Goal: Information Seeking & Learning: Learn about a topic

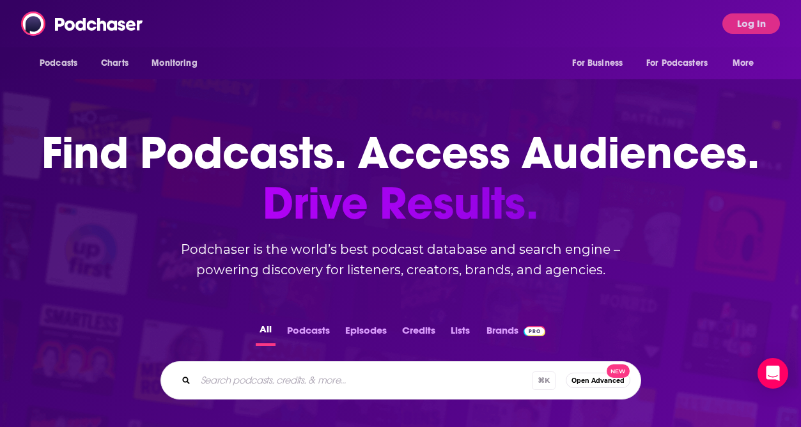
click at [734, 35] on div "Podcasts Charts Monitoring For Business For Podcasters More Log In" at bounding box center [400, 23] width 801 height 47
click at [738, 28] on button "Log In" at bounding box center [752, 23] width 58 height 20
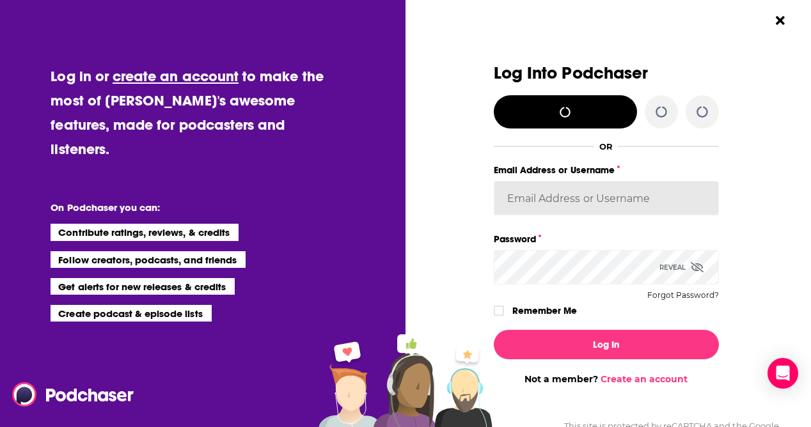
type input "biancagorospe"
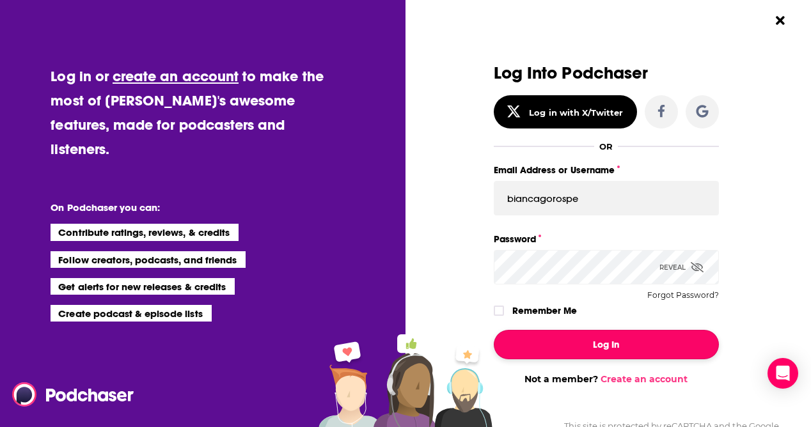
click at [607, 346] on button "Log In" at bounding box center [606, 344] width 225 height 29
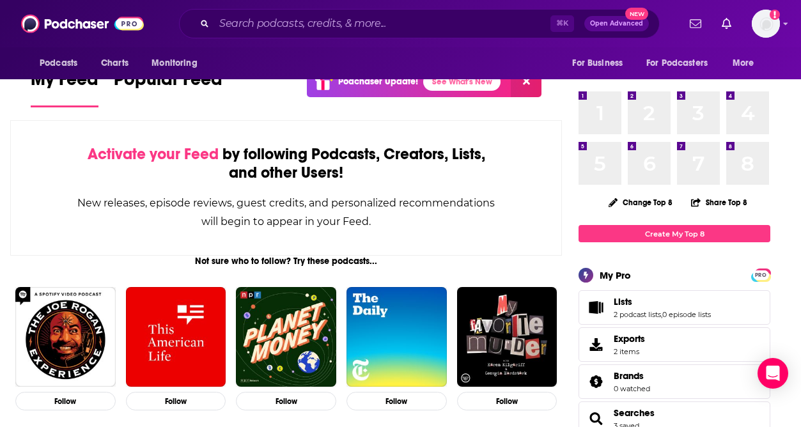
scroll to position [52, 0]
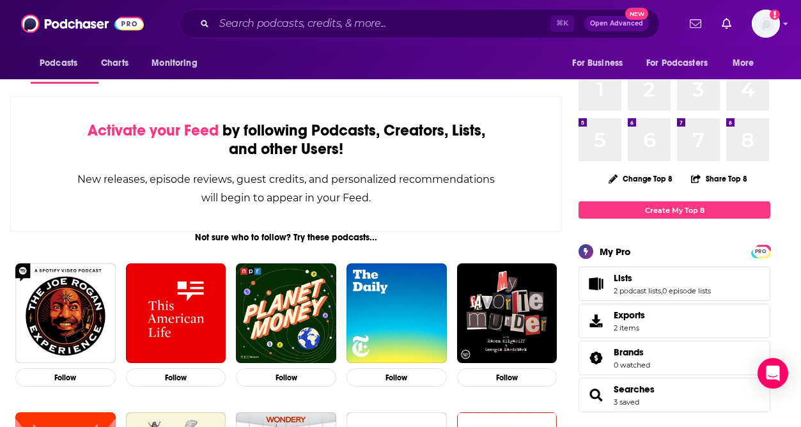
click at [691, 286] on span "Lists 2 podcast lists , 0 episode lists" at bounding box center [662, 283] width 97 height 23
click at [592, 278] on icon "Lists" at bounding box center [596, 284] width 16 height 13
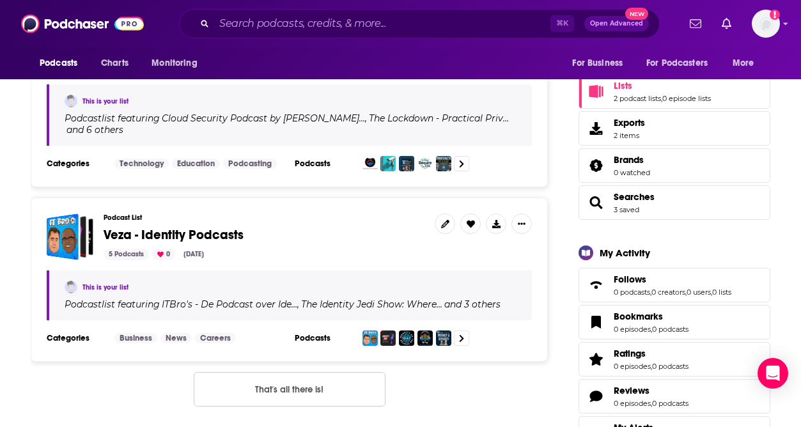
scroll to position [184, 0]
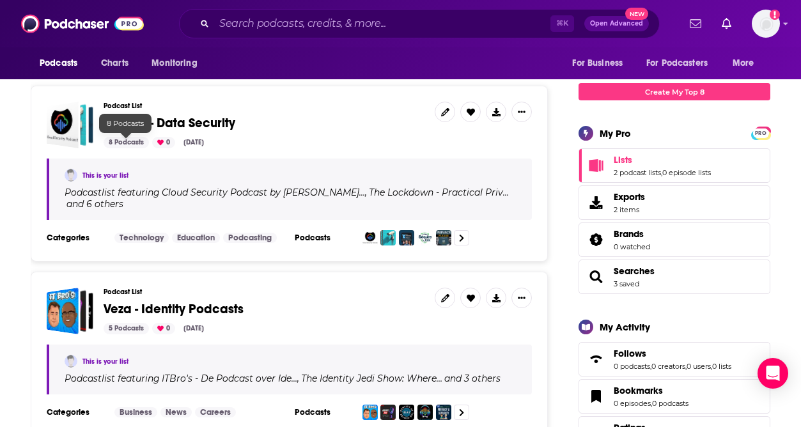
click at [153, 126] on span "Securiti - Data Security" at bounding box center [170, 123] width 132 height 16
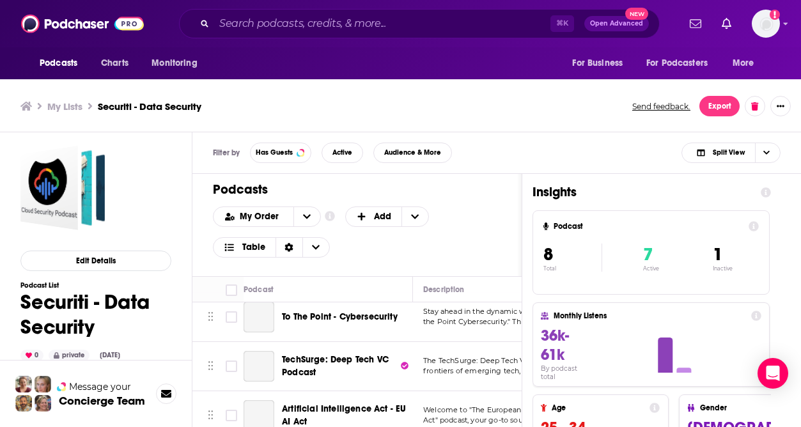
scroll to position [255, 0]
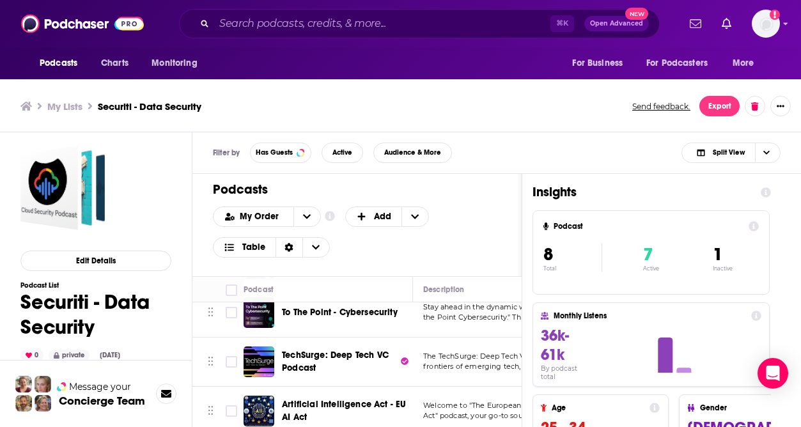
click at [531, 146] on div "Filter by Has Guests Active Audience & More Split View" at bounding box center [496, 153] width 609 height 42
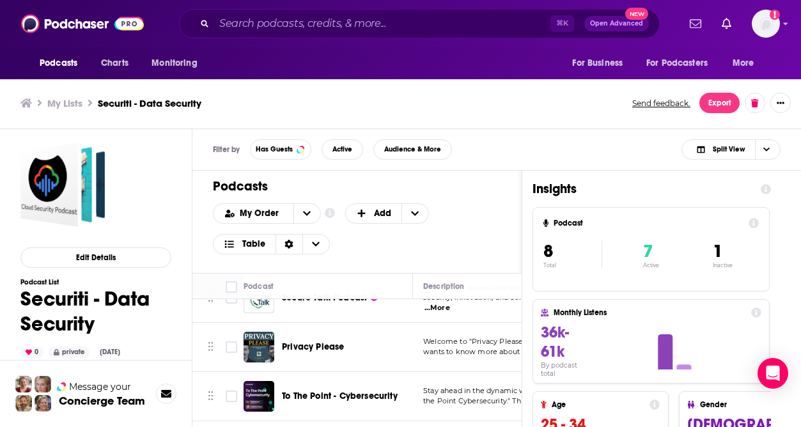
scroll to position [4, 0]
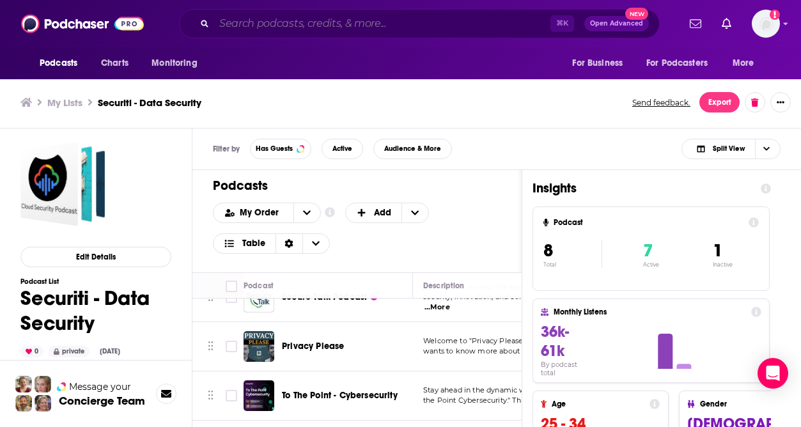
click at [346, 19] on input "Search podcasts, credits, & more..." at bounding box center [382, 23] width 336 height 20
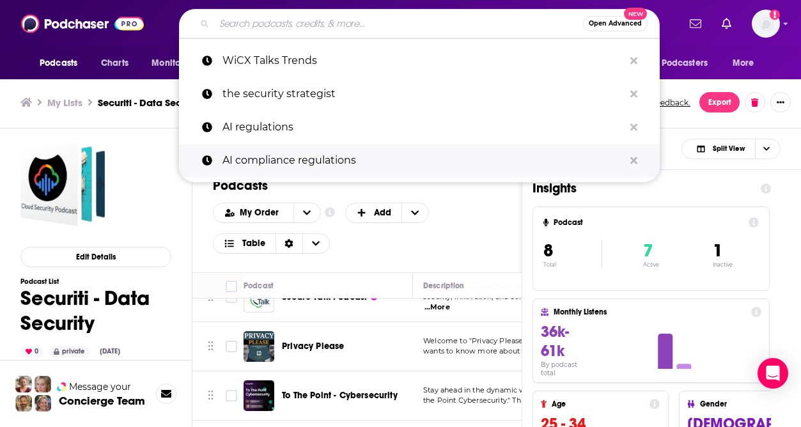
click at [316, 146] on p "AI compliance regulations" at bounding box center [424, 160] width 402 height 33
type input "AI compliance regulations"
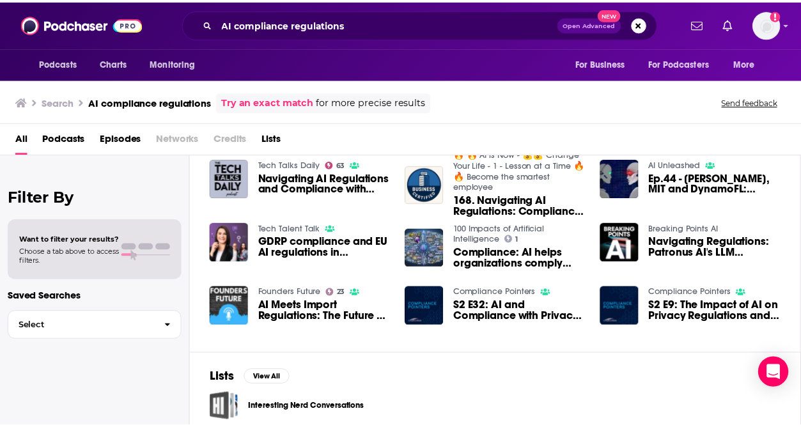
scroll to position [214, 0]
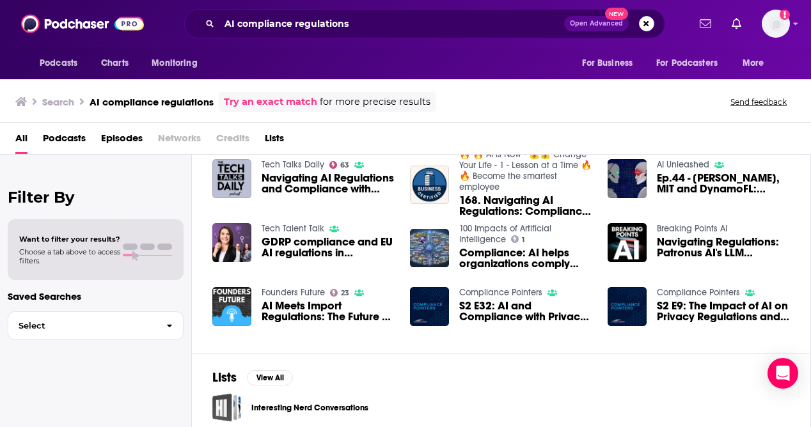
click at [282, 184] on span "Navigating AI Regulations and Compliance with Insight’s [PERSON_NAME]" at bounding box center [328, 184] width 133 height 22
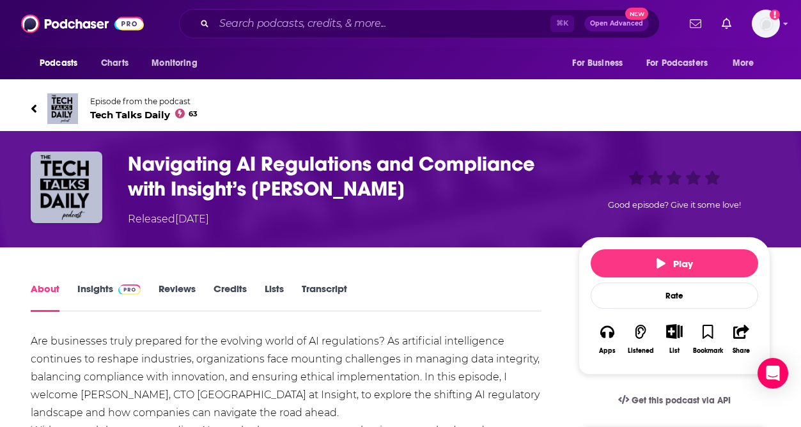
drag, startPoint x: 421, startPoint y: 180, endPoint x: 127, endPoint y: 160, distance: 295.4
click at [127, 160] on div "Navigating AI Regulations and Compliance with Insight’s [PERSON_NAME] Released …" at bounding box center [401, 189] width 740 height 75
copy h1 "Navigating AI Regulations and Compliance with Insight’s [PERSON_NAME]"
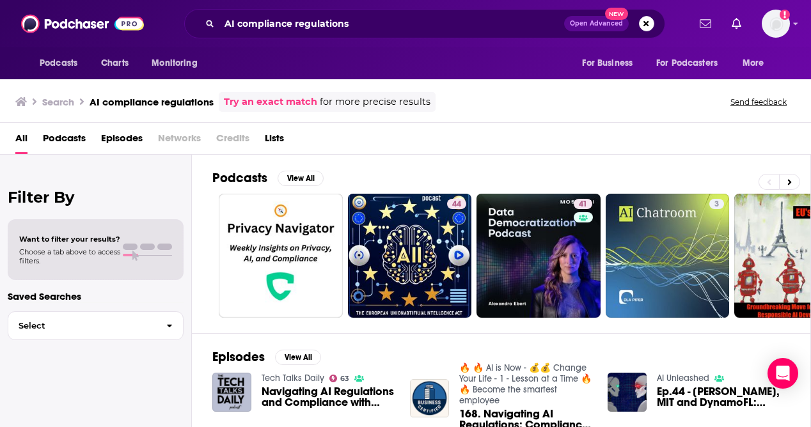
click at [77, 140] on span "Podcasts" at bounding box center [64, 141] width 43 height 26
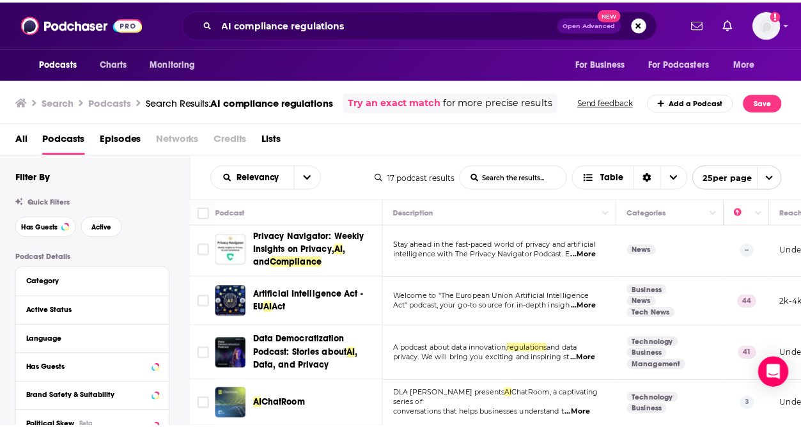
scroll to position [5, 0]
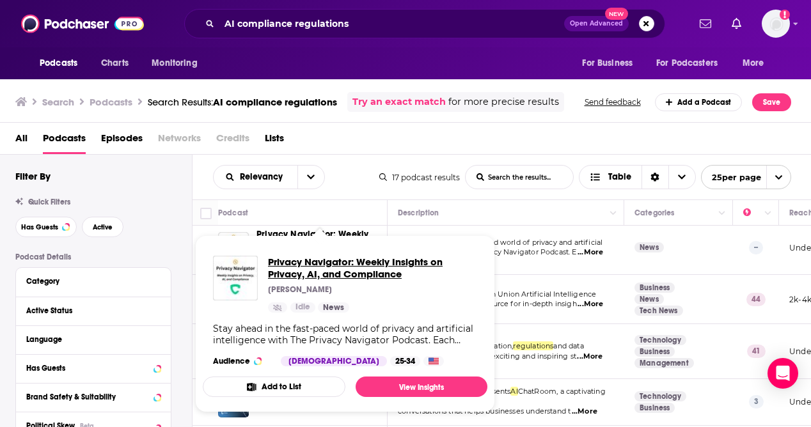
click at [306, 263] on span "Privacy Navigator: Weekly Insights on Privacy, AI, and Compliance" at bounding box center [372, 268] width 209 height 24
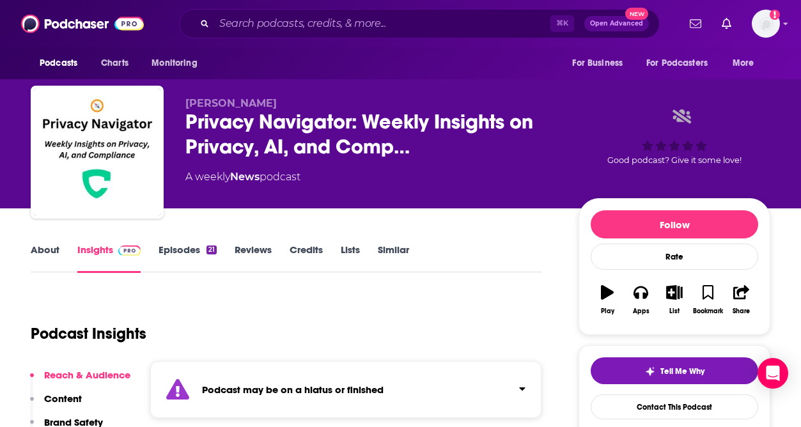
click at [210, 249] on div "21" at bounding box center [212, 250] width 10 height 9
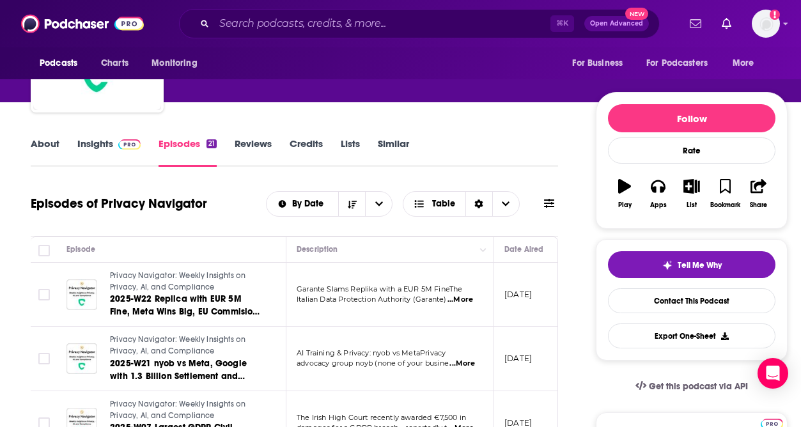
scroll to position [106, 0]
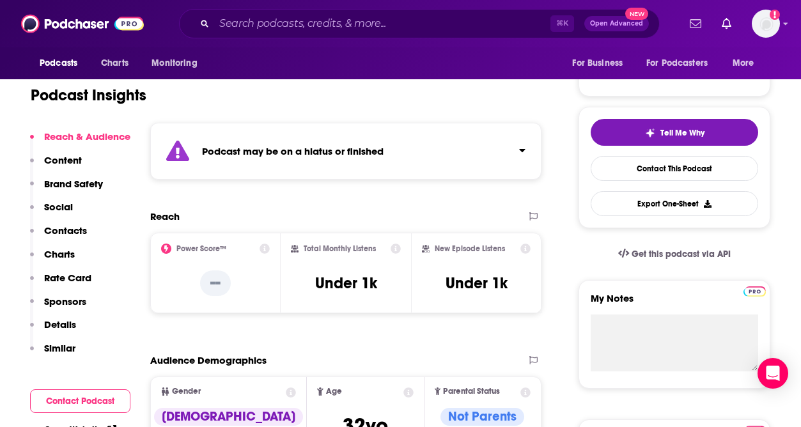
scroll to position [318, 0]
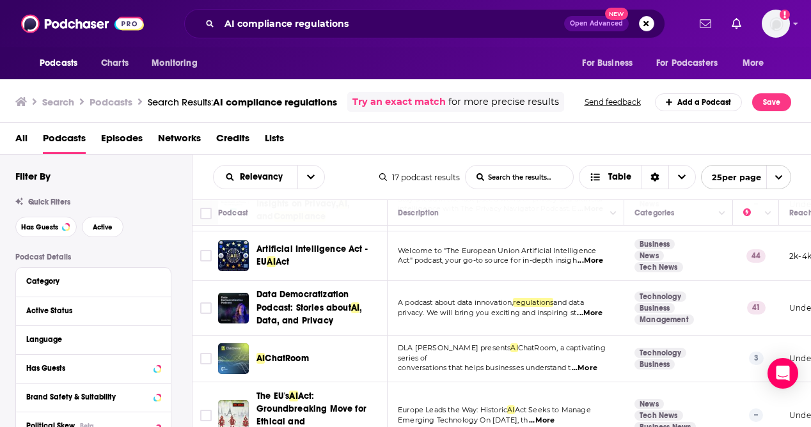
scroll to position [48, 0]
click at [117, 229] on button "Active" at bounding box center [103, 227] width 42 height 20
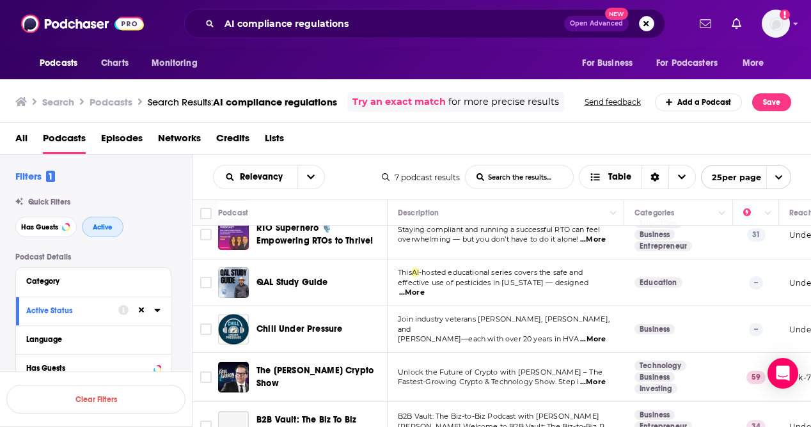
scroll to position [134, 0]
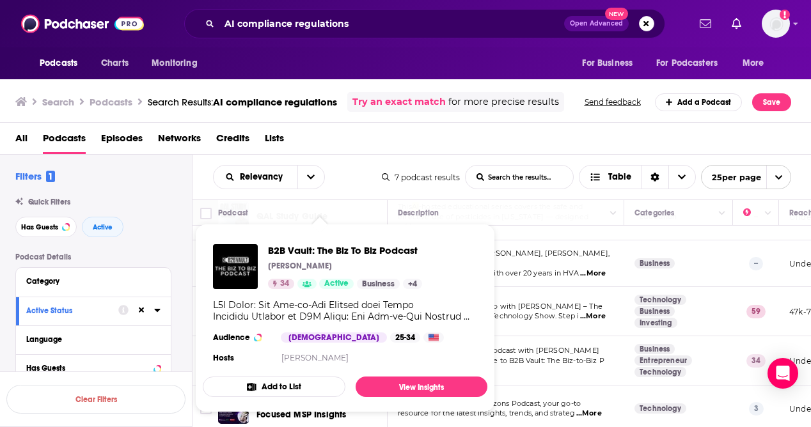
click at [372, 169] on div "Relevancy List Search Input Search the results... Table" at bounding box center [297, 177] width 169 height 24
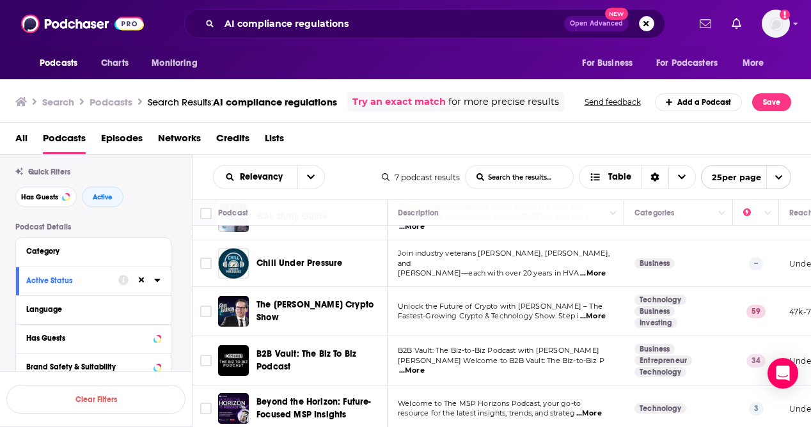
scroll to position [32, 0]
